Goal: Information Seeking & Learning: Check status

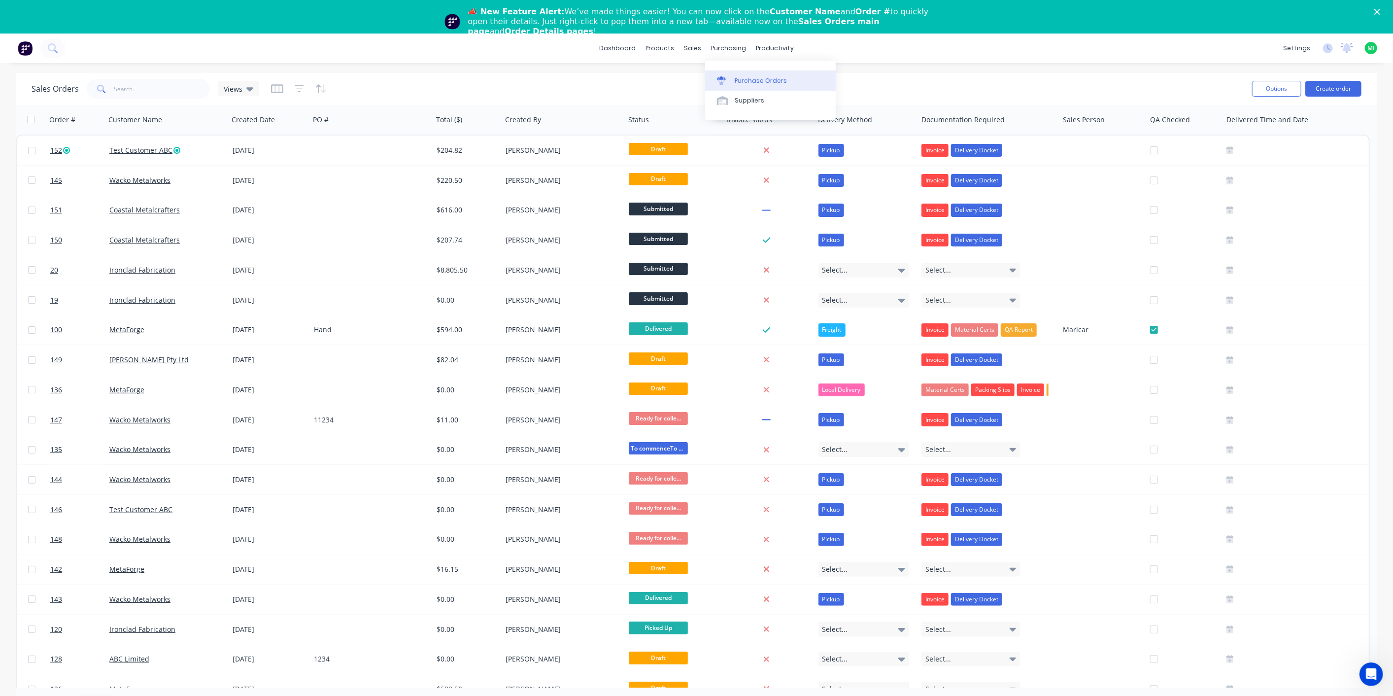
click at [740, 79] on div "Purchase Orders" at bounding box center [761, 80] width 52 height 9
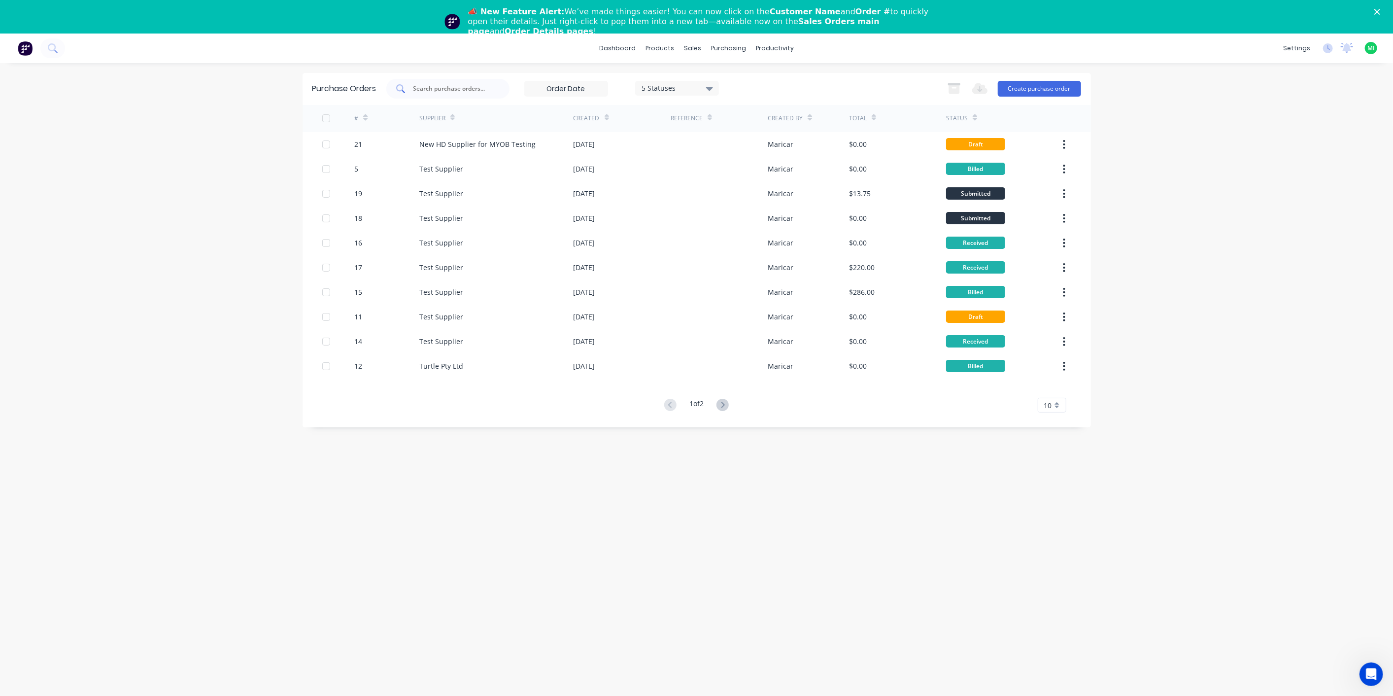
click at [429, 94] on input "text" at bounding box center [454, 89] width 82 height 10
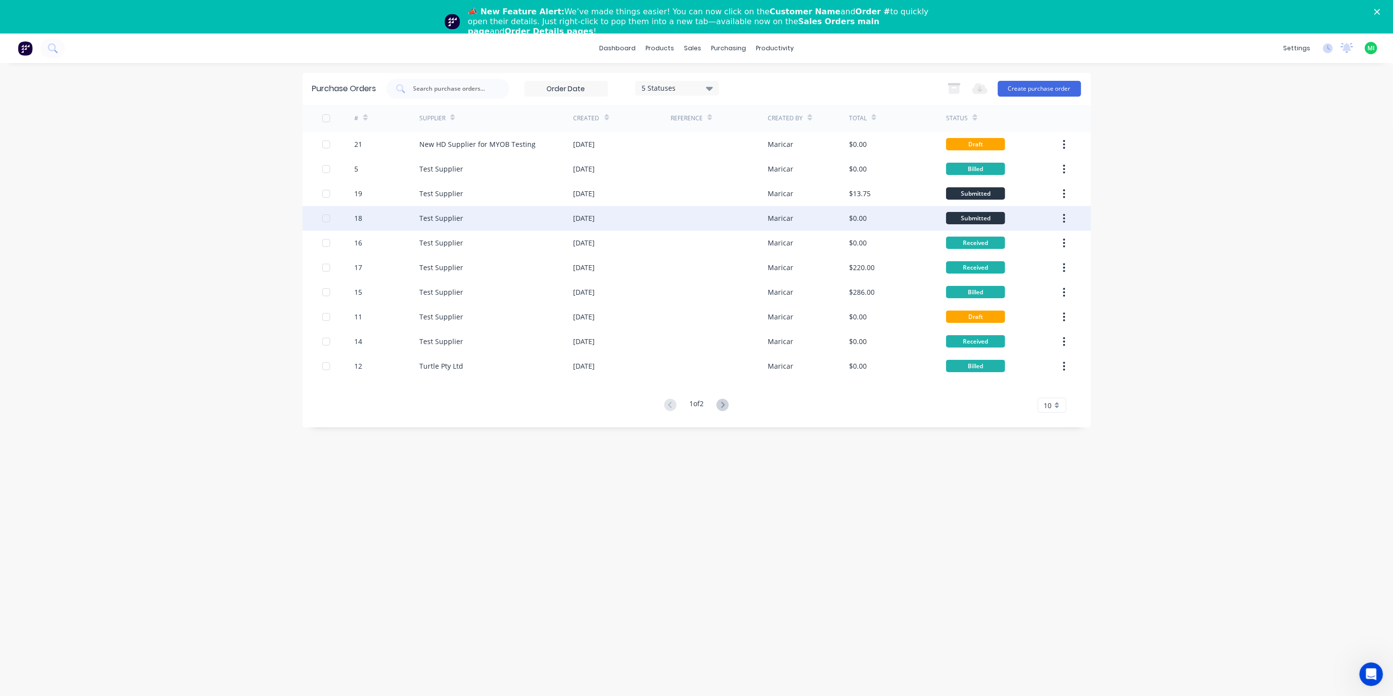
click at [404, 217] on div "18" at bounding box center [386, 218] width 65 height 25
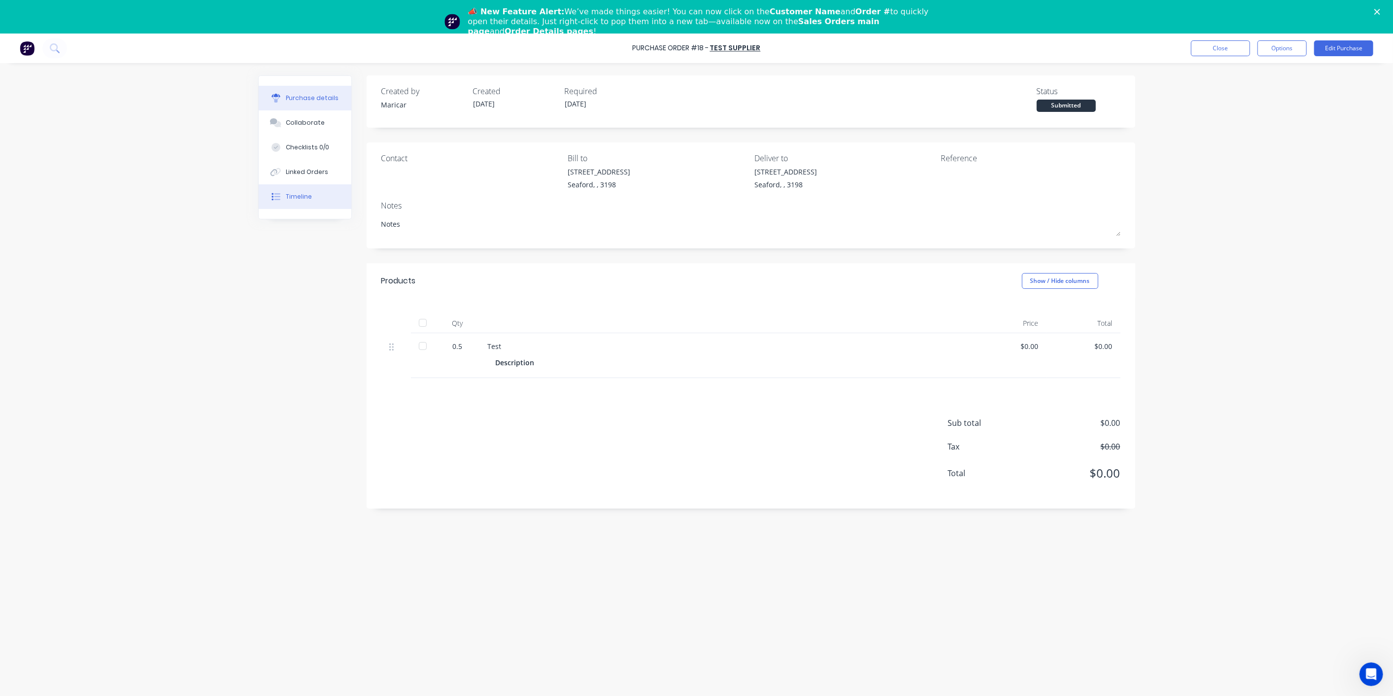
click at [319, 198] on button "Timeline" at bounding box center [305, 196] width 93 height 25
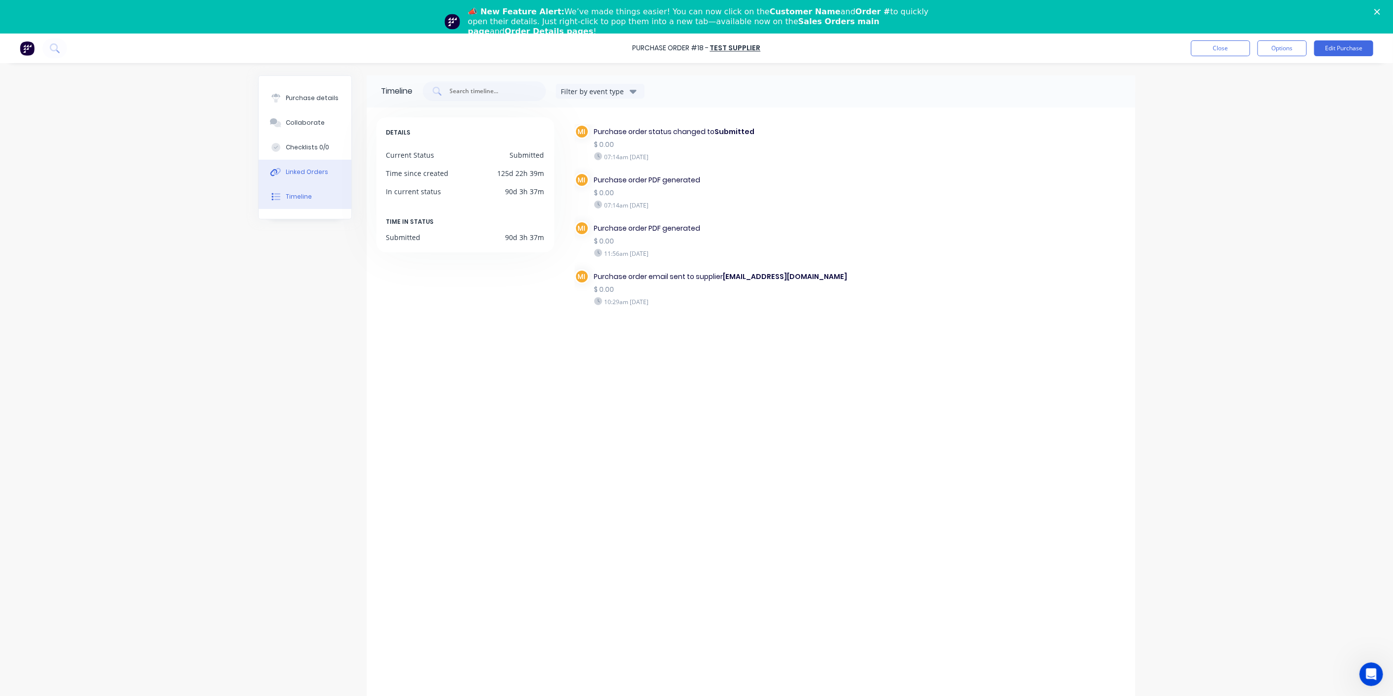
click at [316, 173] on div "Linked Orders" at bounding box center [307, 172] width 42 height 9
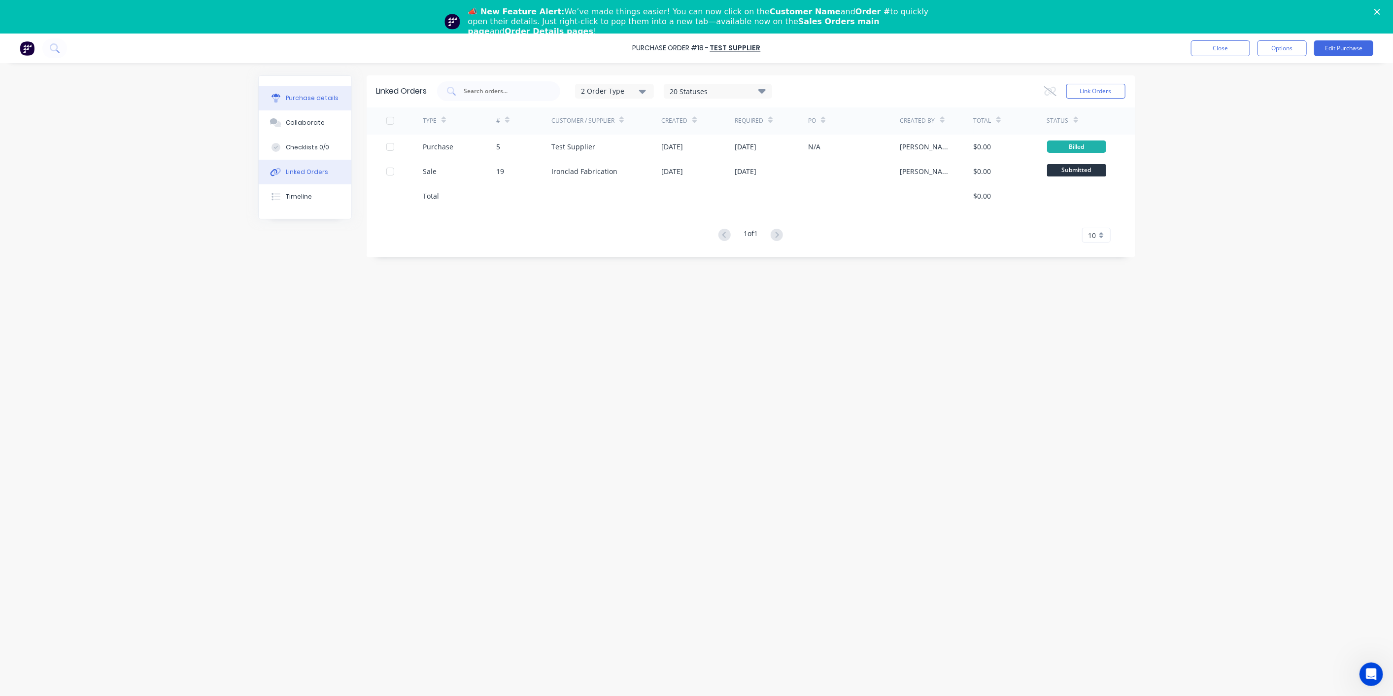
click at [305, 106] on button "Purchase details" at bounding box center [305, 98] width 93 height 25
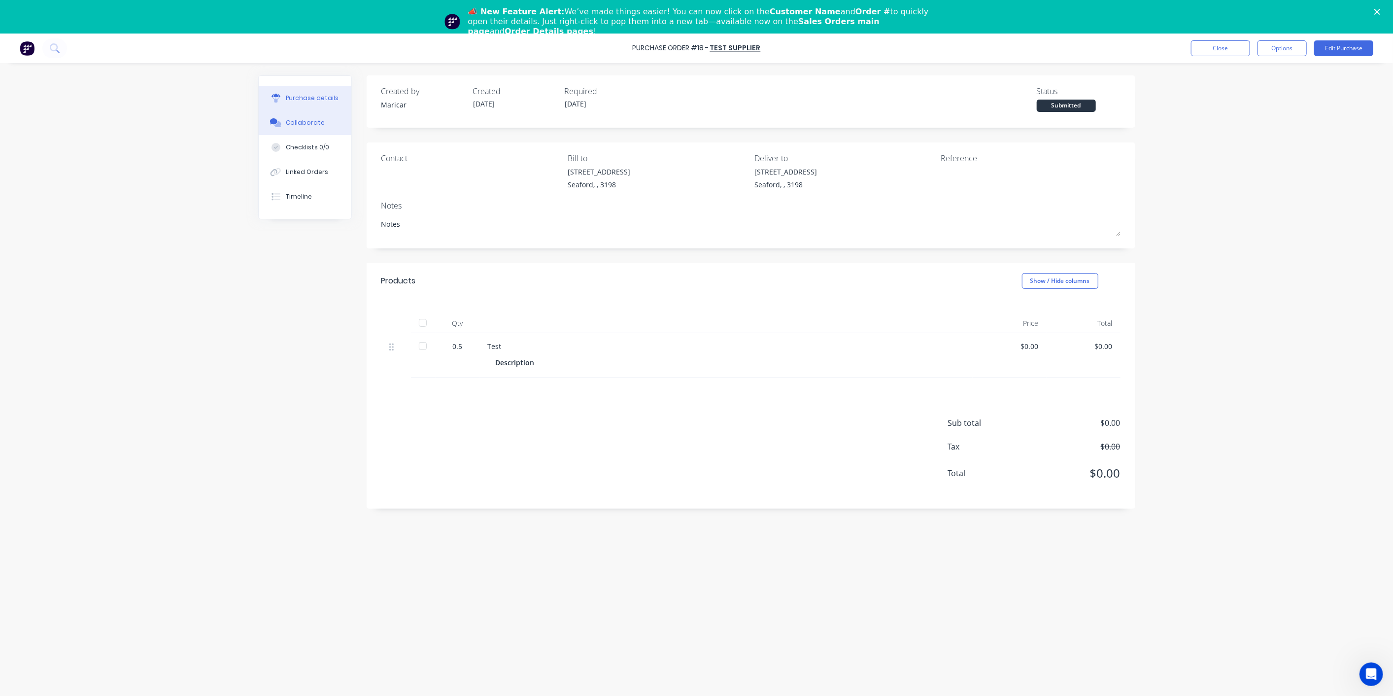
click at [301, 118] on div "Collaborate" at bounding box center [305, 122] width 39 height 9
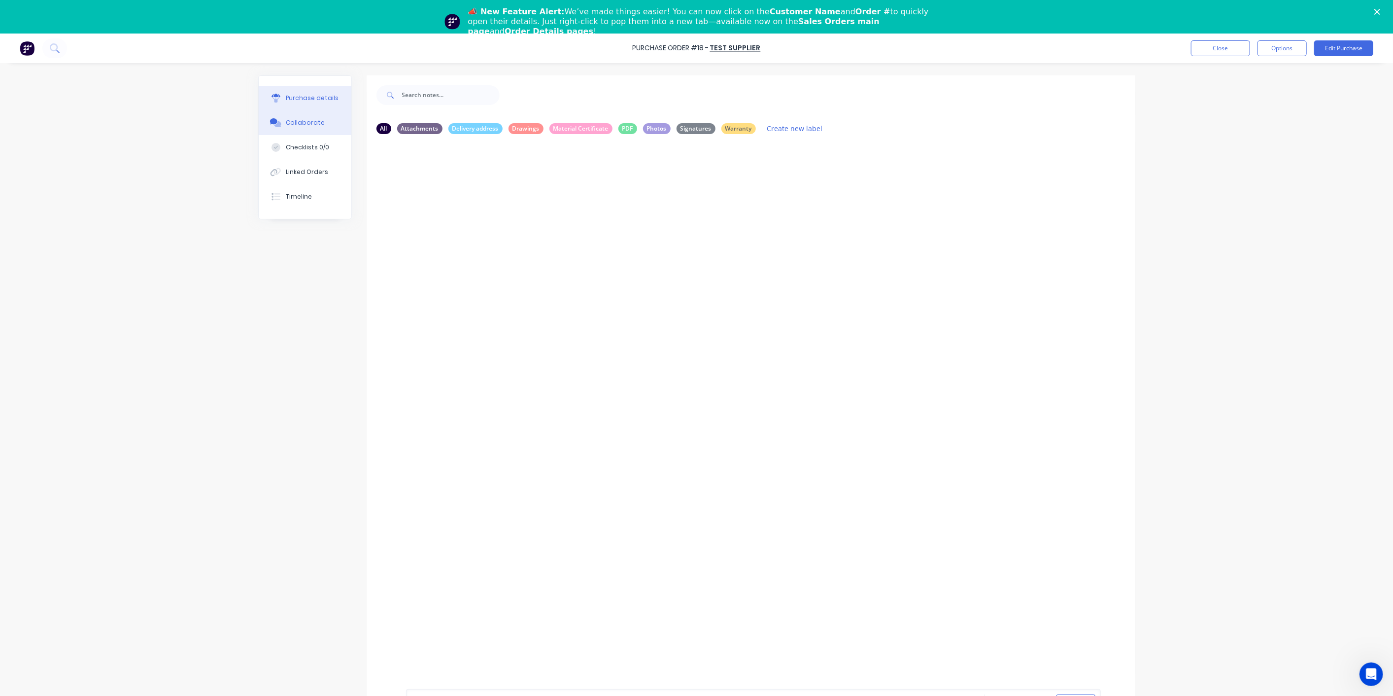
click at [307, 91] on button "Purchase details" at bounding box center [305, 98] width 93 height 25
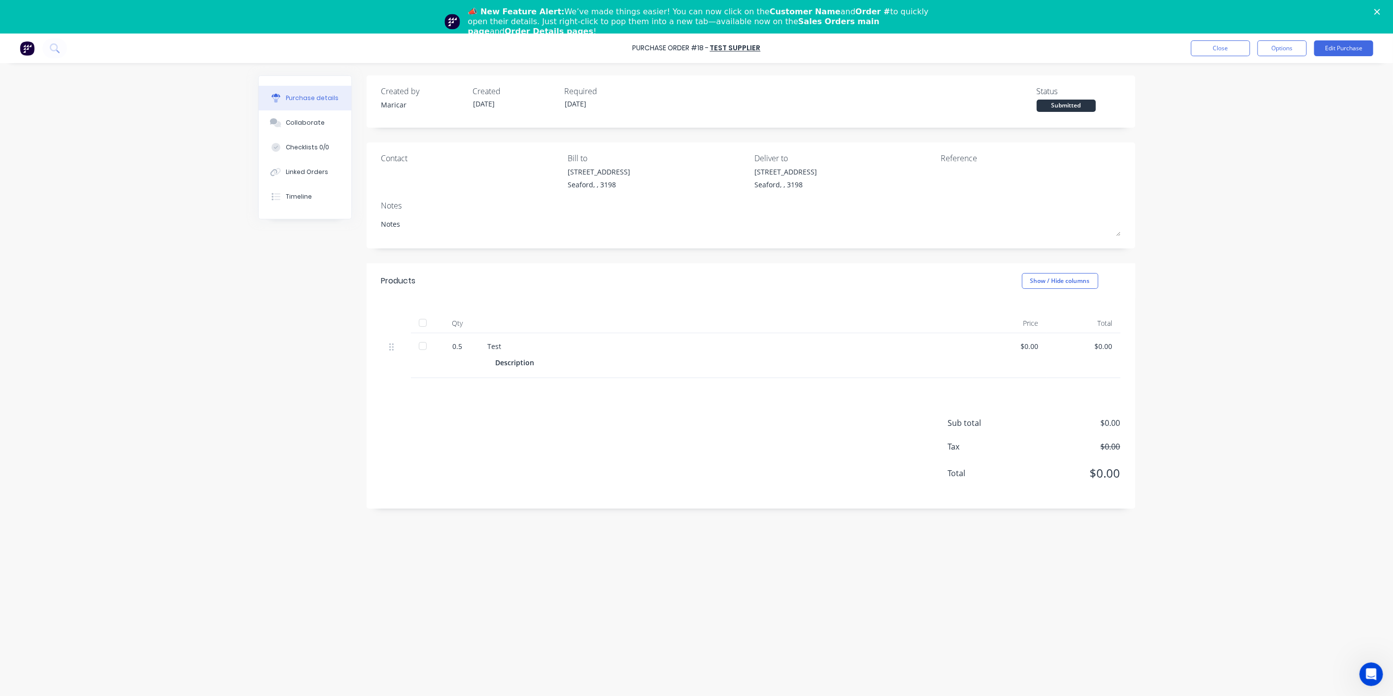
type textarea "x"
click at [304, 115] on button "Collaborate" at bounding box center [305, 122] width 93 height 25
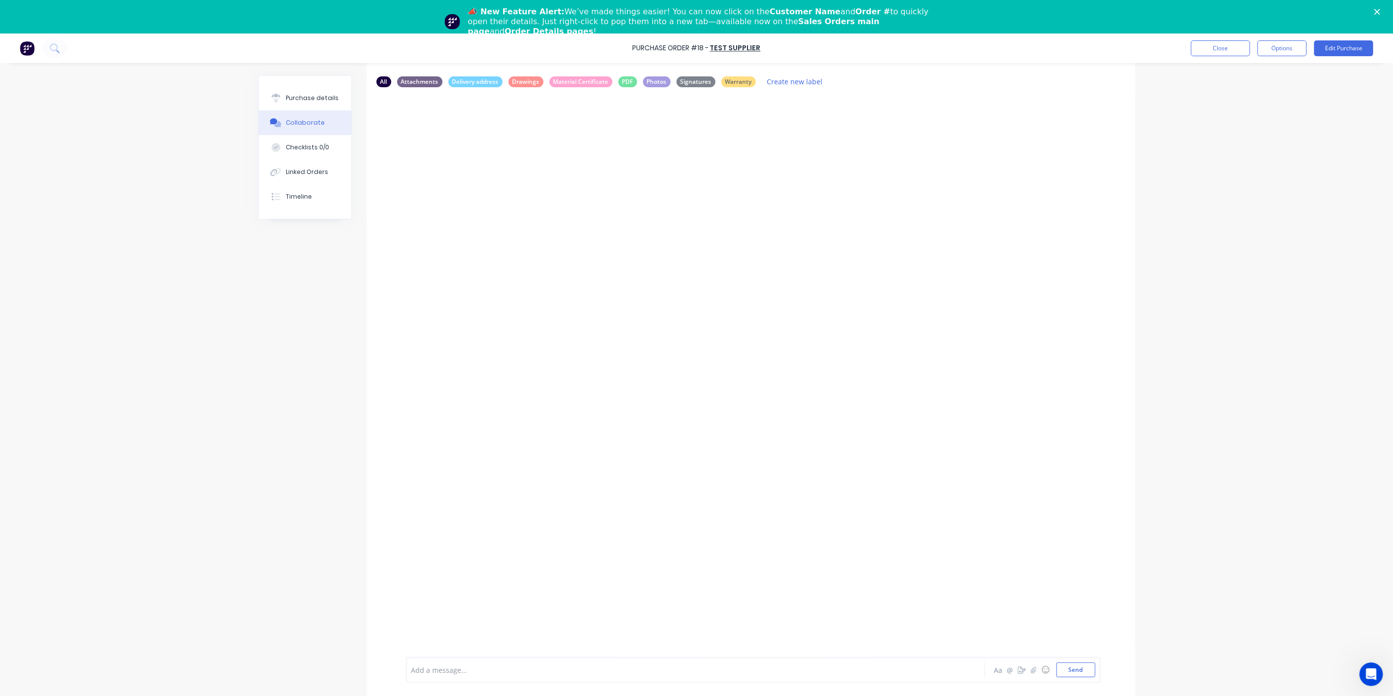
scroll to position [34, 0]
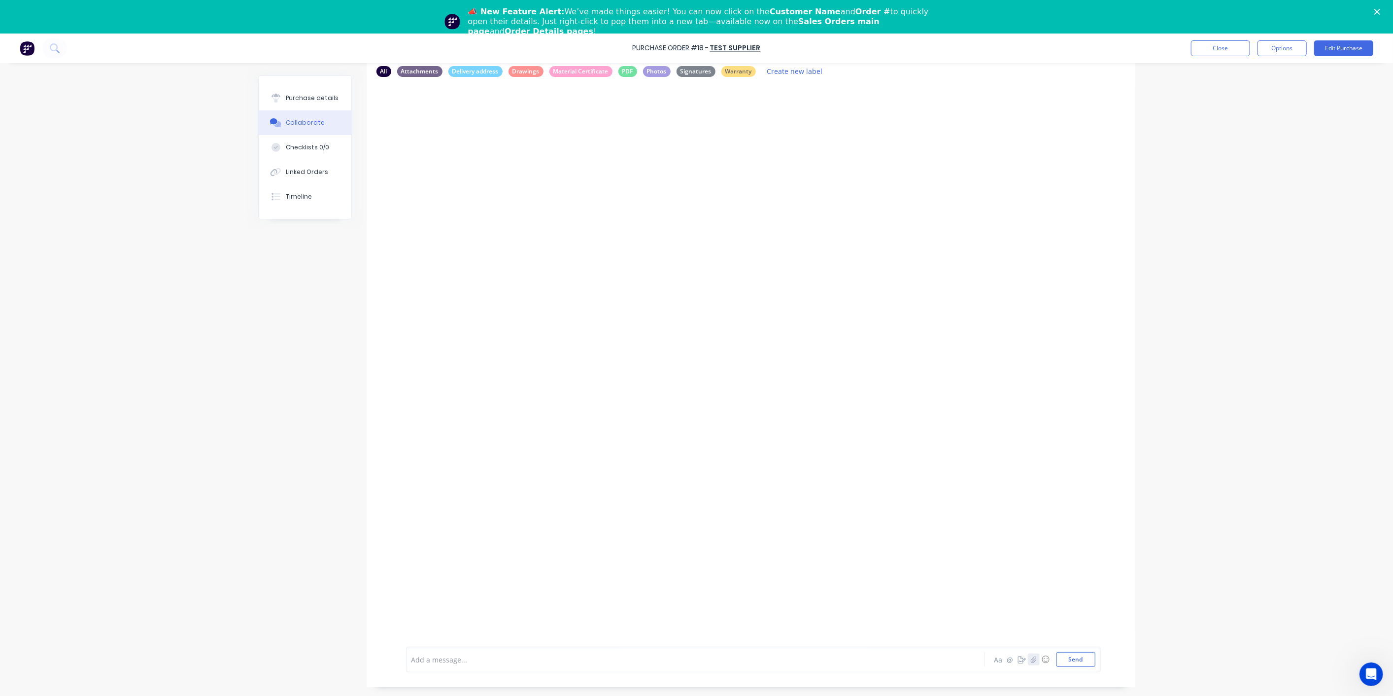
click at [1031, 660] on icon "button" at bounding box center [1034, 659] width 6 height 7
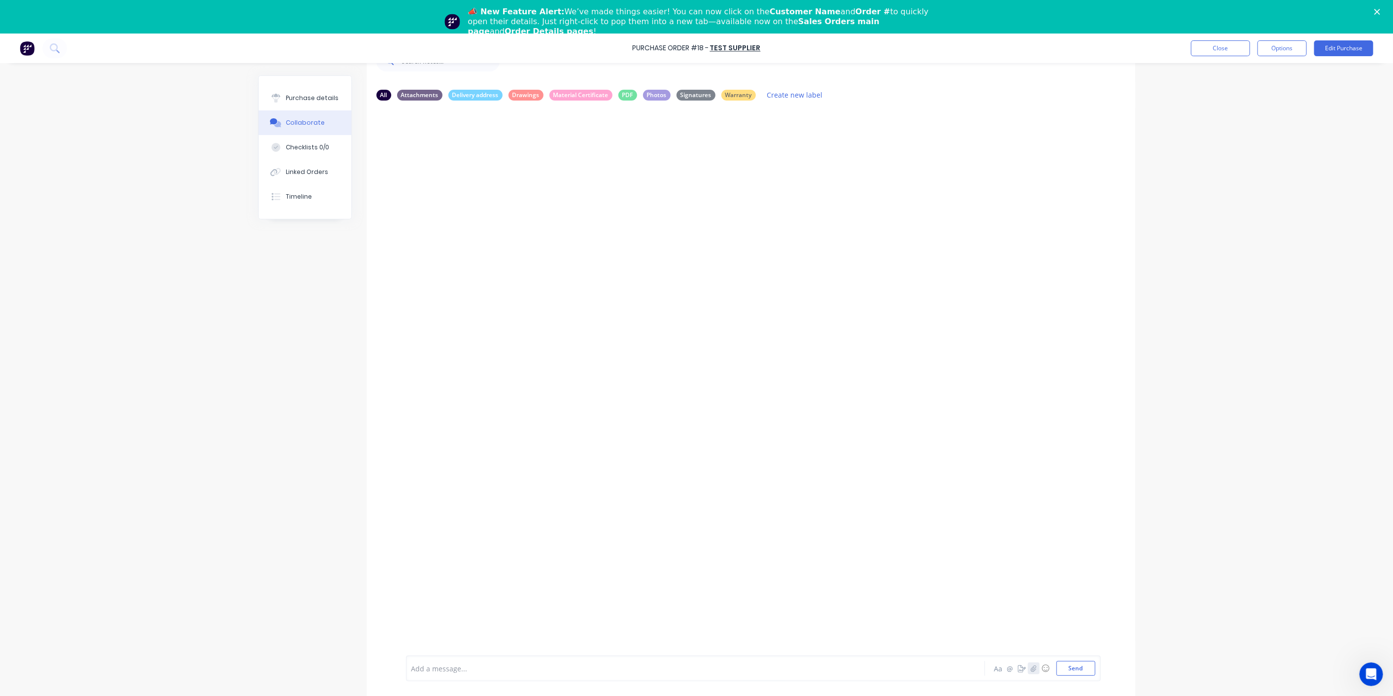
scroll to position [24, 0]
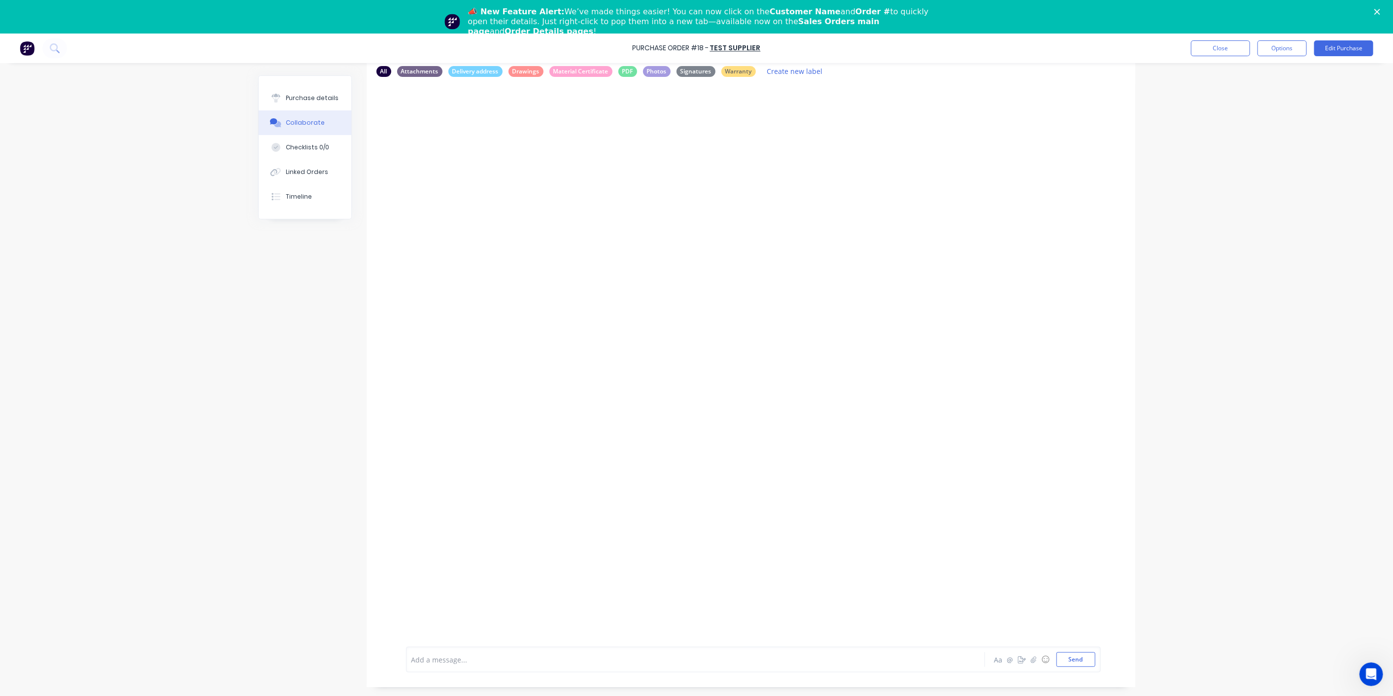
click at [224, 380] on div "Purchase Order #18 - Test Supplier Close Options Edit Purchase Purchase details…" at bounding box center [696, 348] width 1393 height 696
